Goal: Task Accomplishment & Management: Use online tool/utility

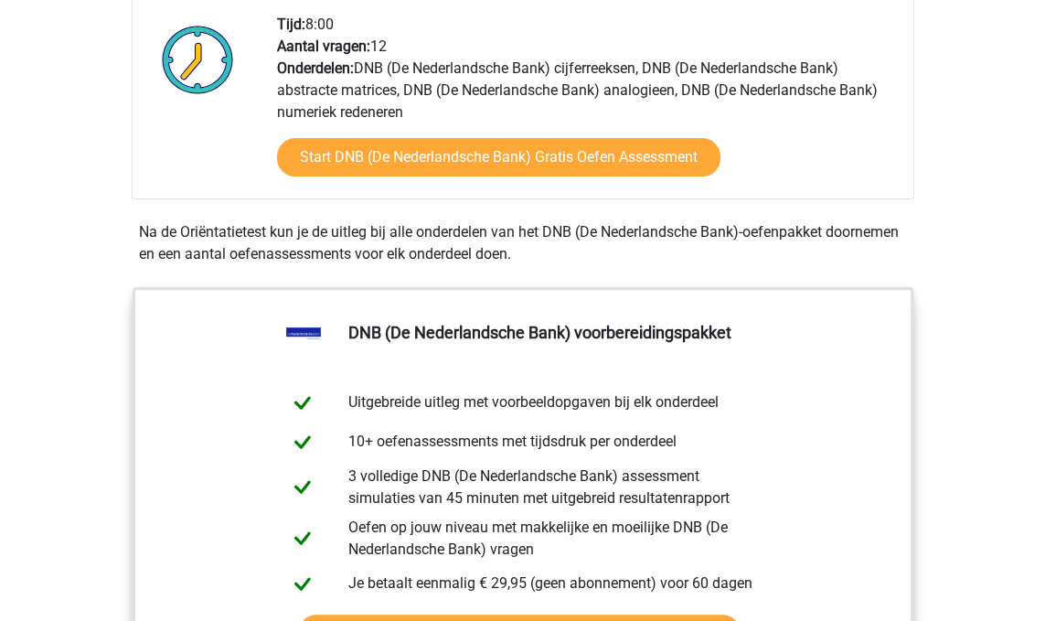
scroll to position [651, 0]
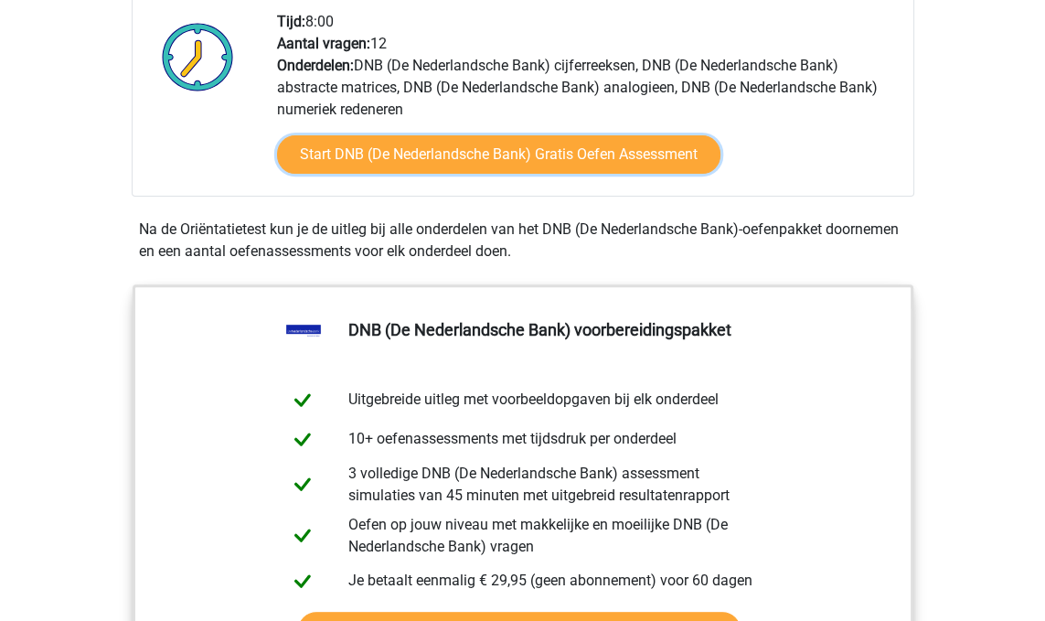
click at [307, 164] on link "Start DNB (De Nederlandsche Bank) Gratis Oefen Assessment" at bounding box center [498, 154] width 443 height 38
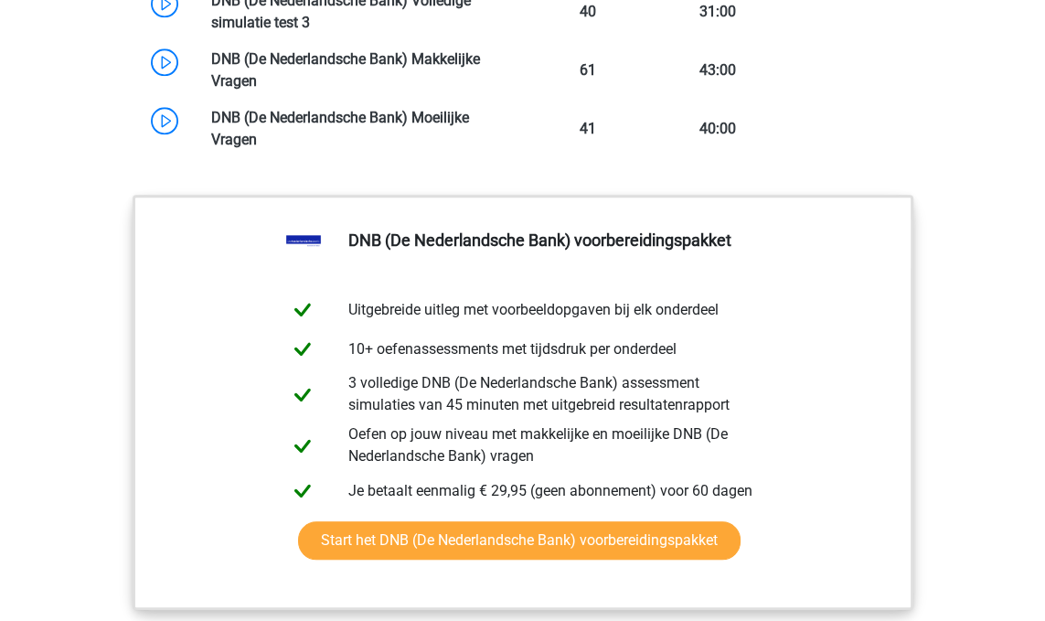
scroll to position [2026, 0]
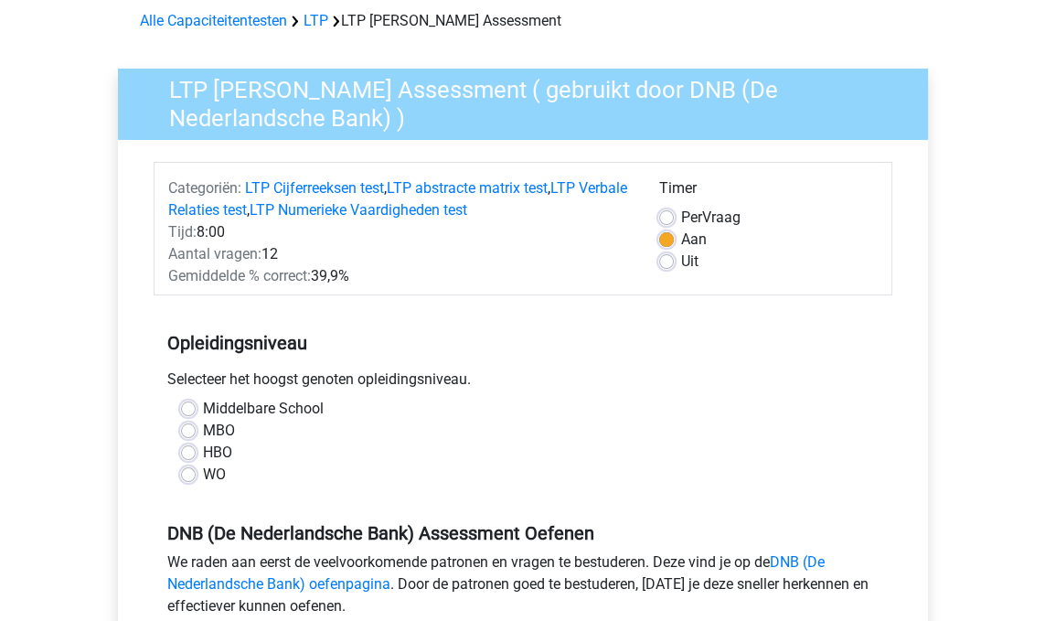
click at [203, 469] on label "WO" at bounding box center [214, 474] width 23 height 22
click at [187, 469] on input "WO" at bounding box center [188, 472] width 15 height 18
radio input "true"
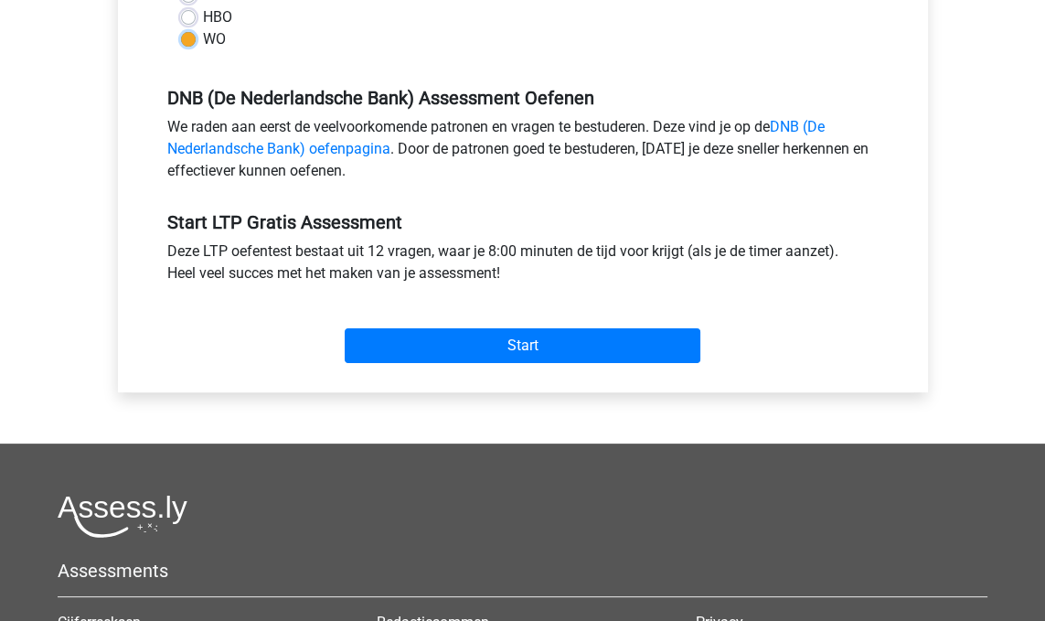
scroll to position [520, 0]
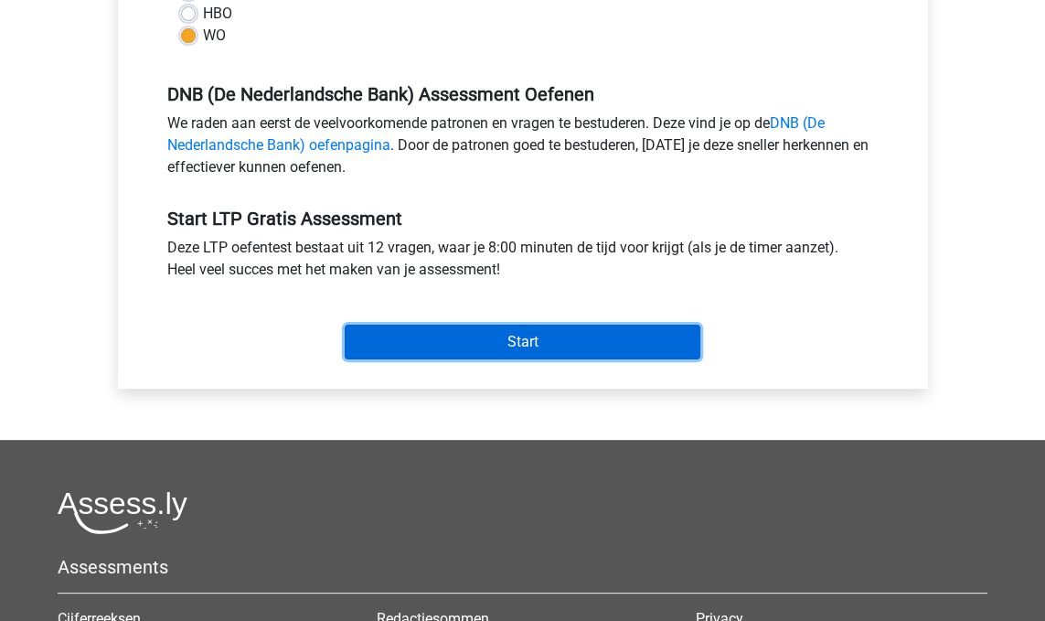
click at [377, 356] on input "Start" at bounding box center [523, 341] width 356 height 35
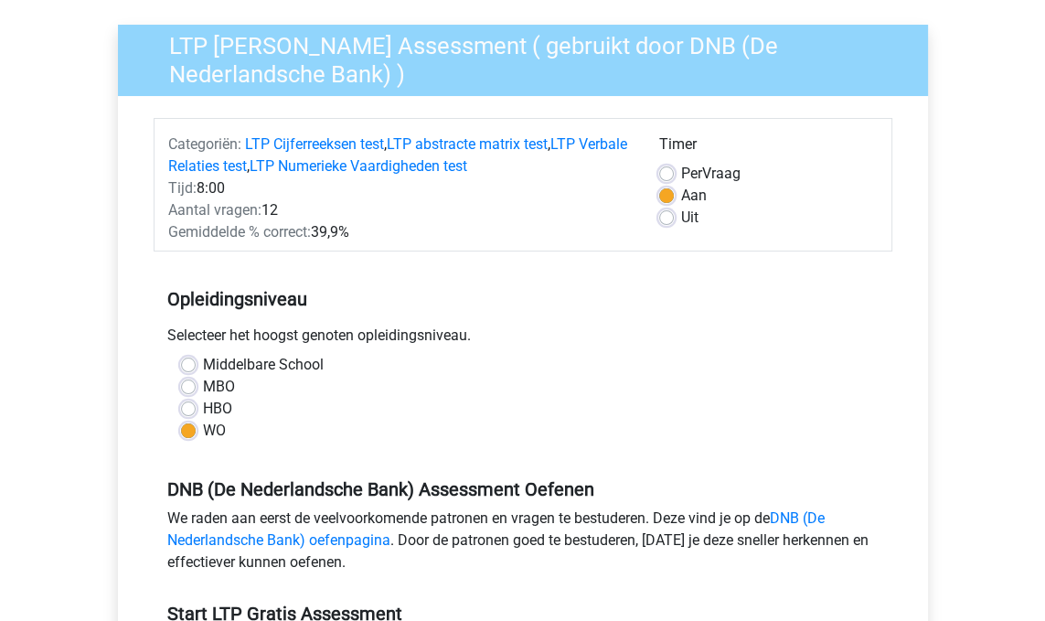
scroll to position [122, 0]
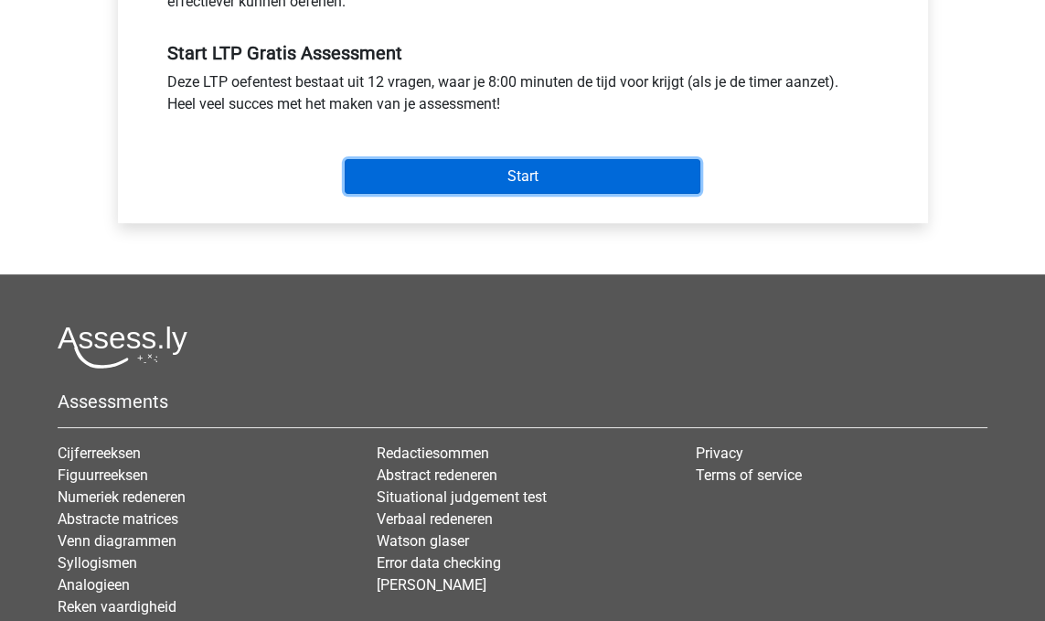
click at [619, 178] on input "Start" at bounding box center [523, 176] width 356 height 35
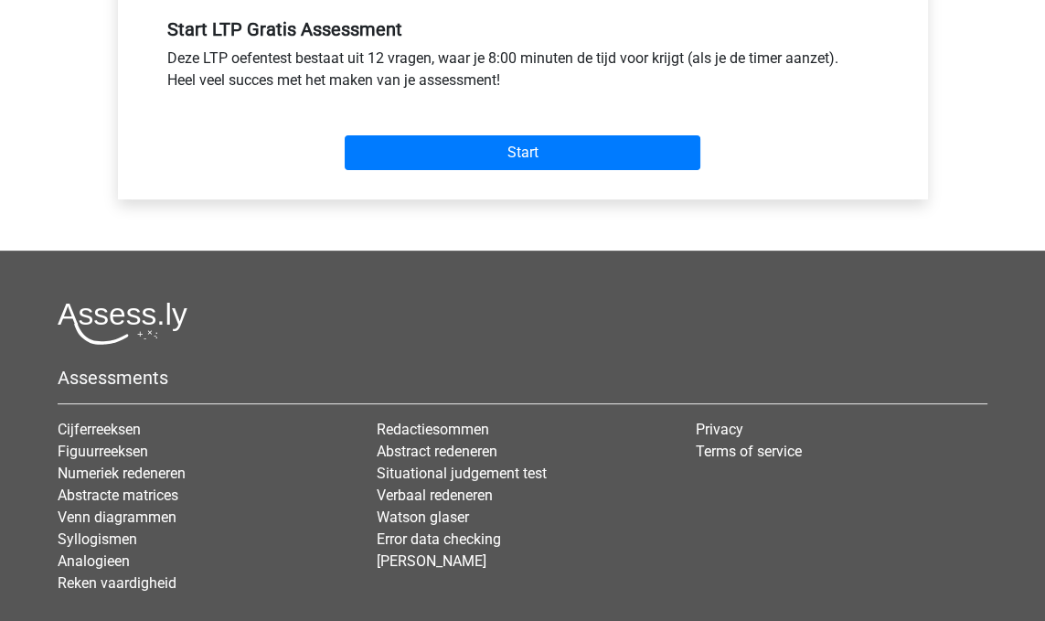
scroll to position [762, 0]
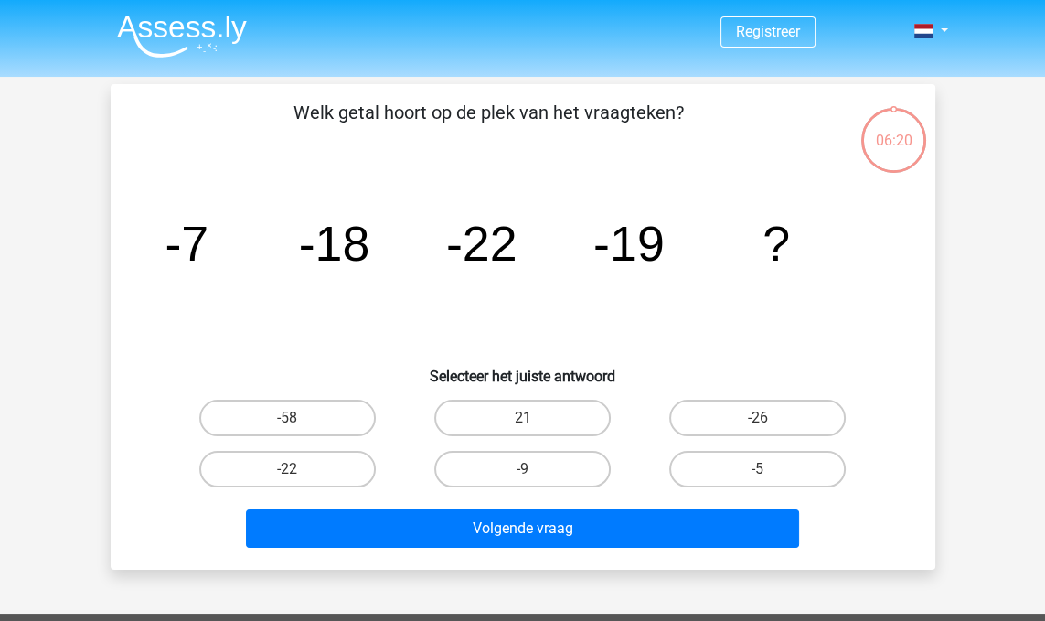
scroll to position [1, 0]
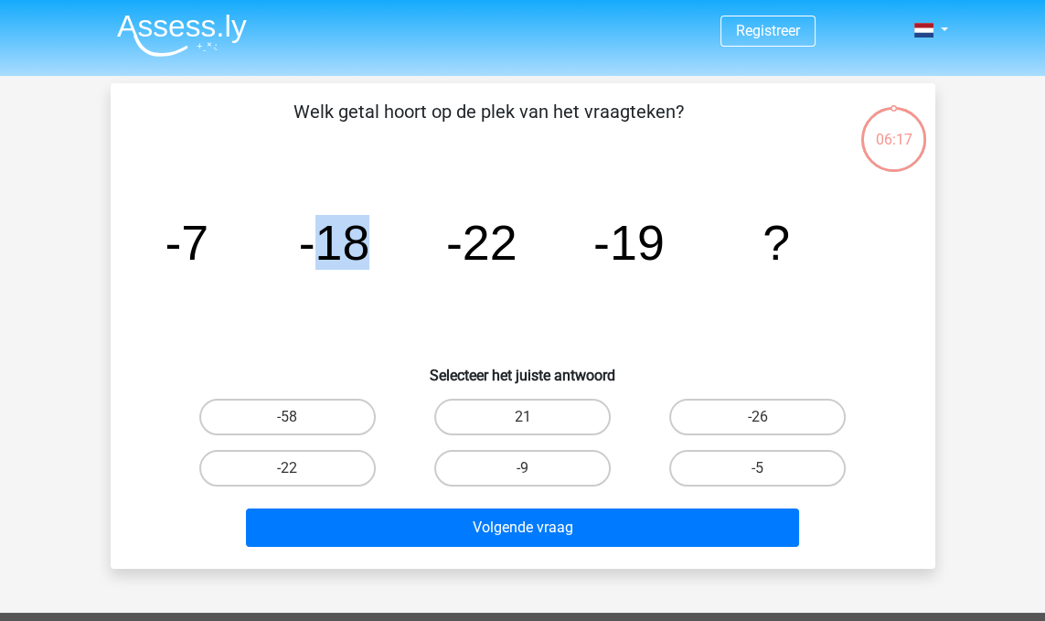
click at [175, 355] on h6 "Selecteer het juiste antwoord" at bounding box center [523, 368] width 766 height 32
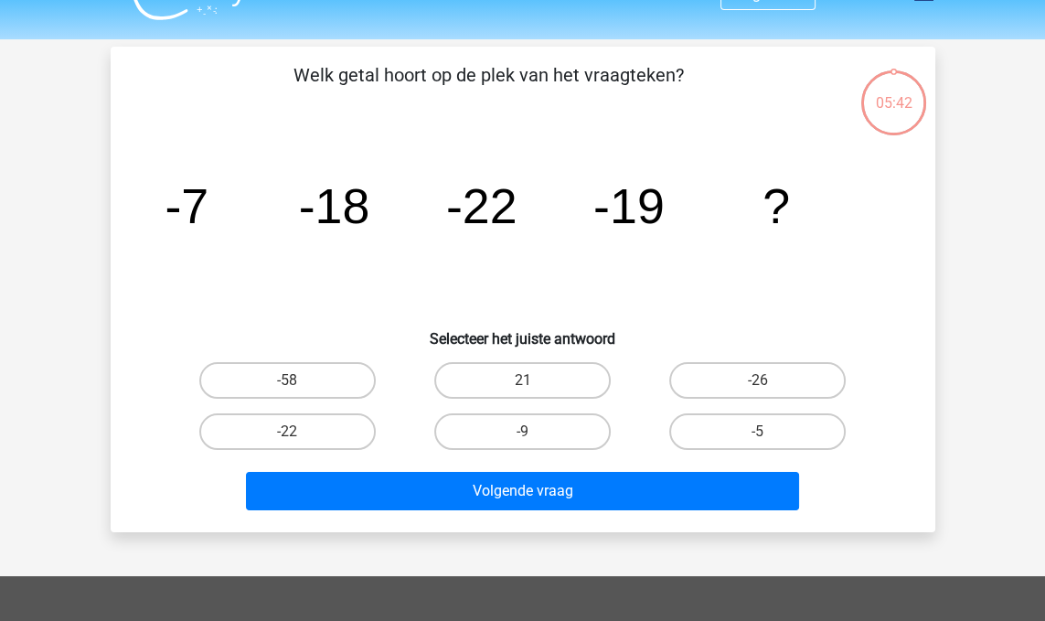
scroll to position [56, 0]
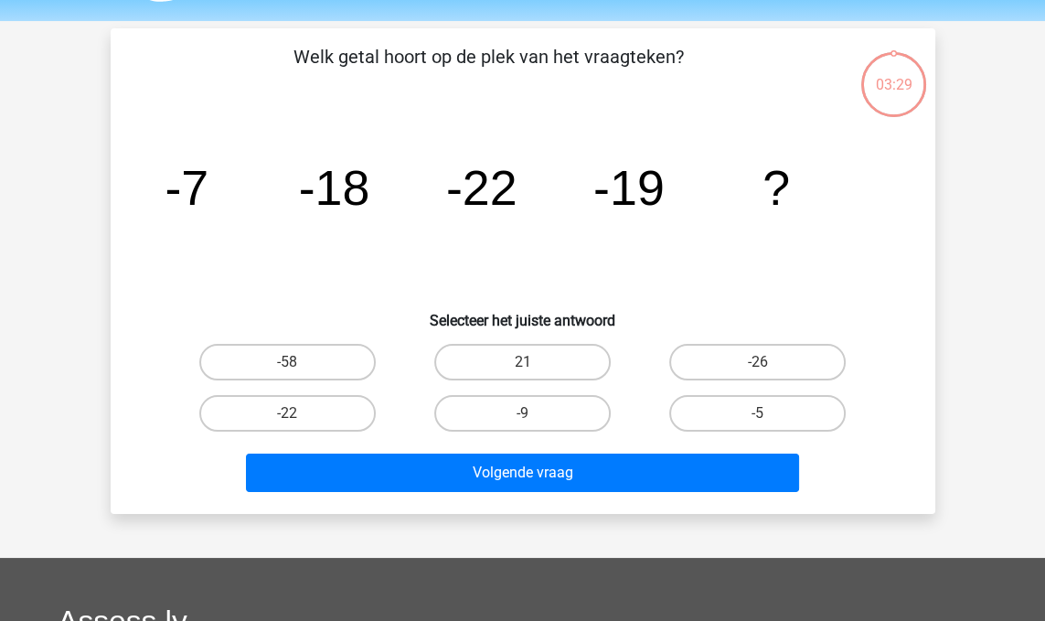
click at [471, 408] on label "-9" at bounding box center [522, 413] width 176 height 37
click at [522, 413] on input "-9" at bounding box center [528, 419] width 12 height 12
radio input "true"
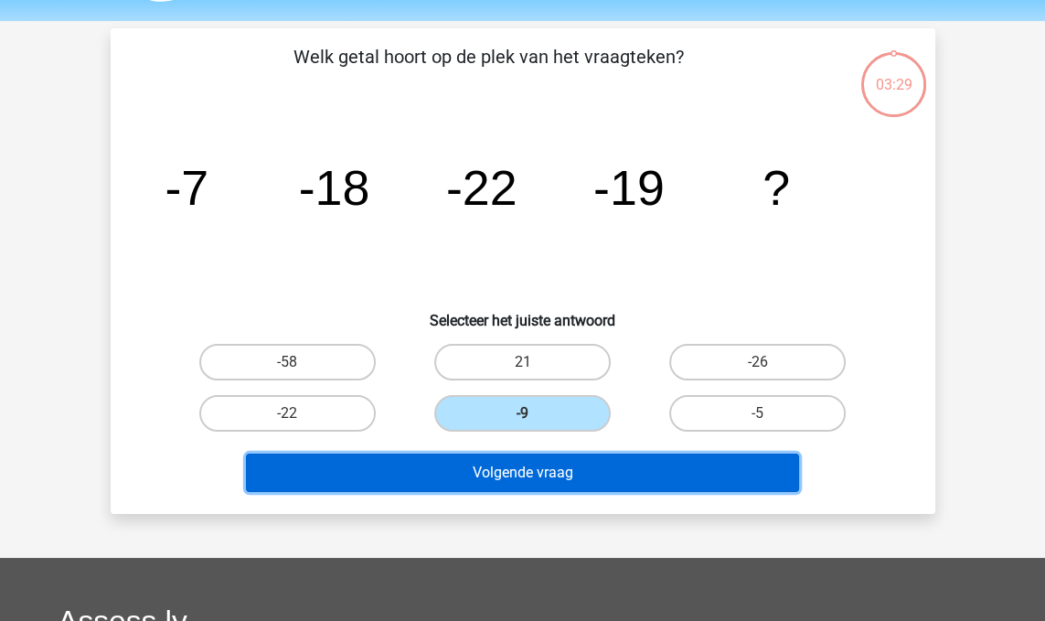
click at [420, 480] on button "Volgende vraag" at bounding box center [522, 472] width 553 height 38
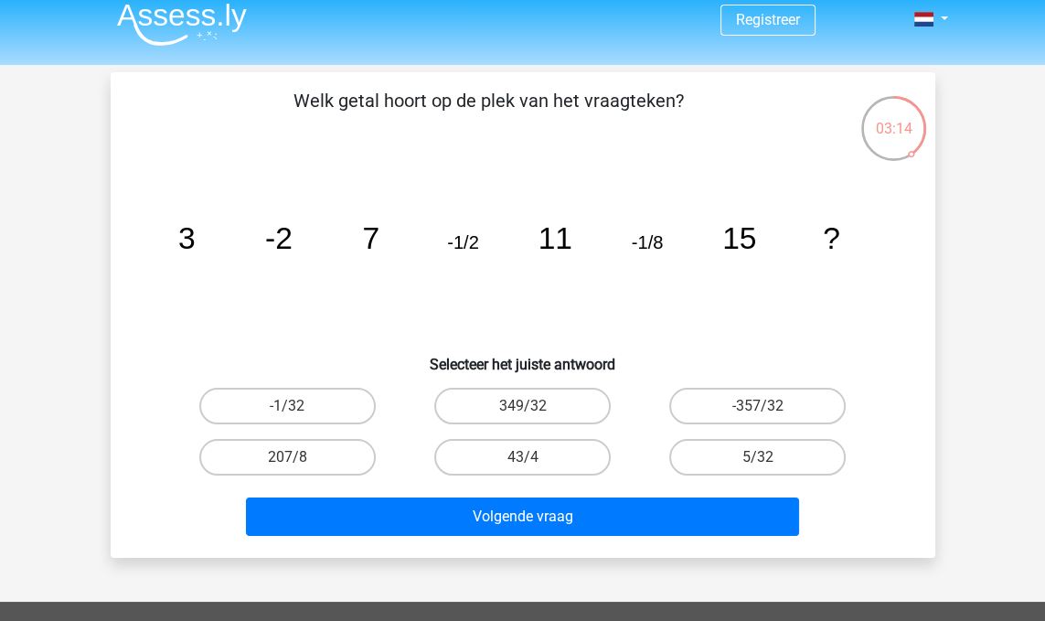
scroll to position [8, 0]
